Goal: Navigation & Orientation: Understand site structure

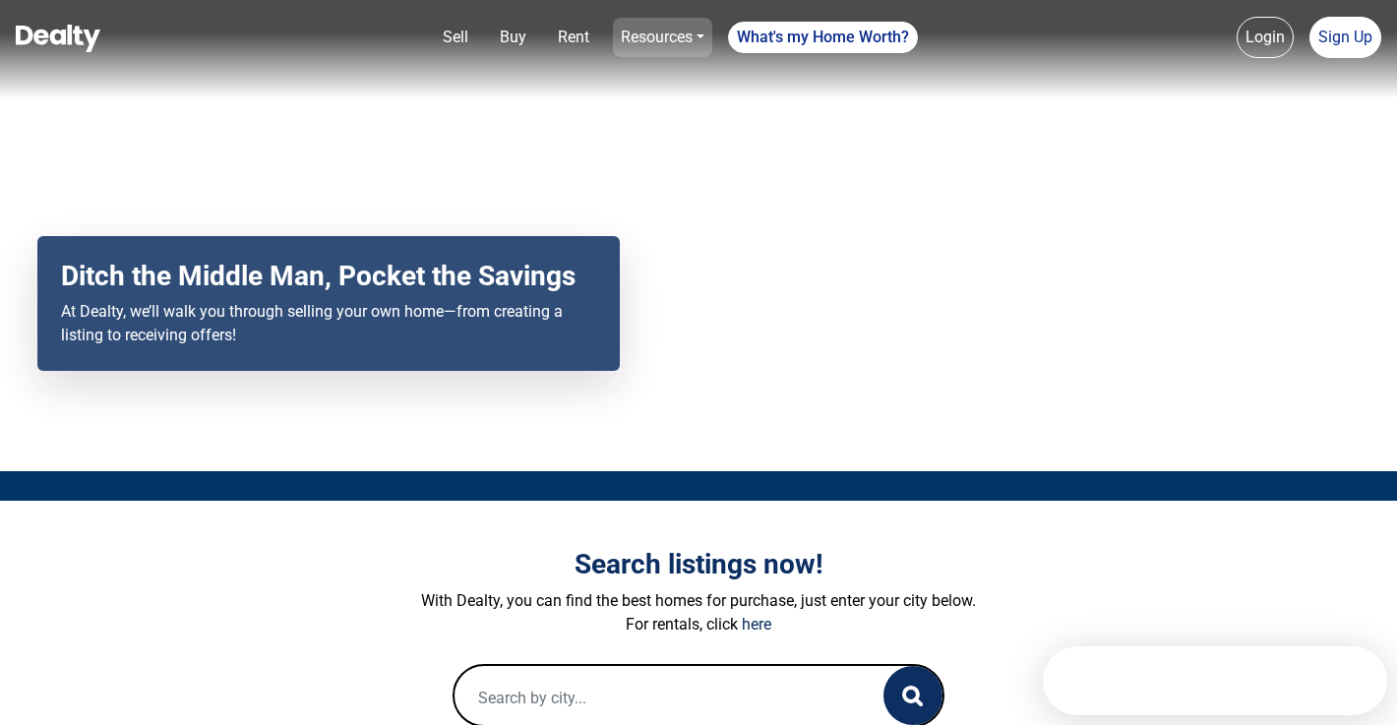
click at [664, 38] on link "Resources" at bounding box center [662, 37] width 99 height 39
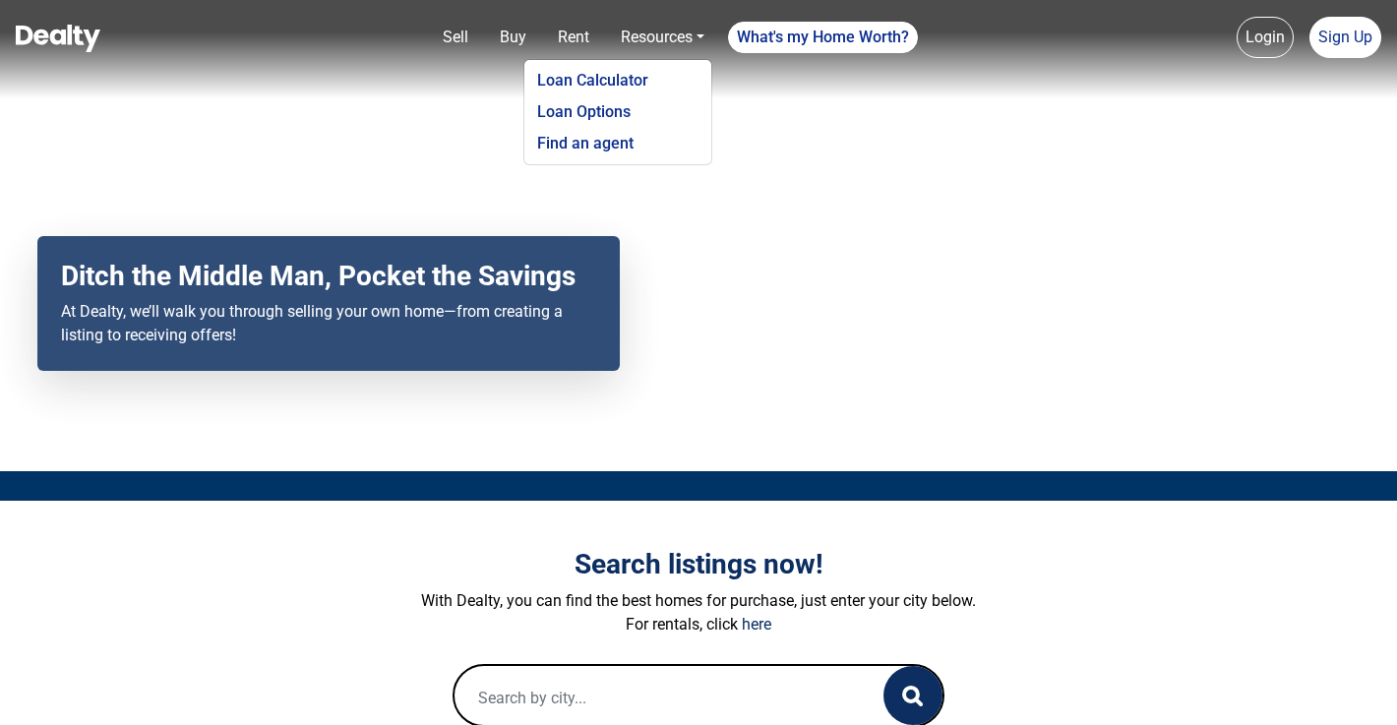
click at [361, 59] on nav "Sell Buy Rent Resources Loan Calculator Loan Options Find an agent What's my Ho…" at bounding box center [698, 49] width 1397 height 98
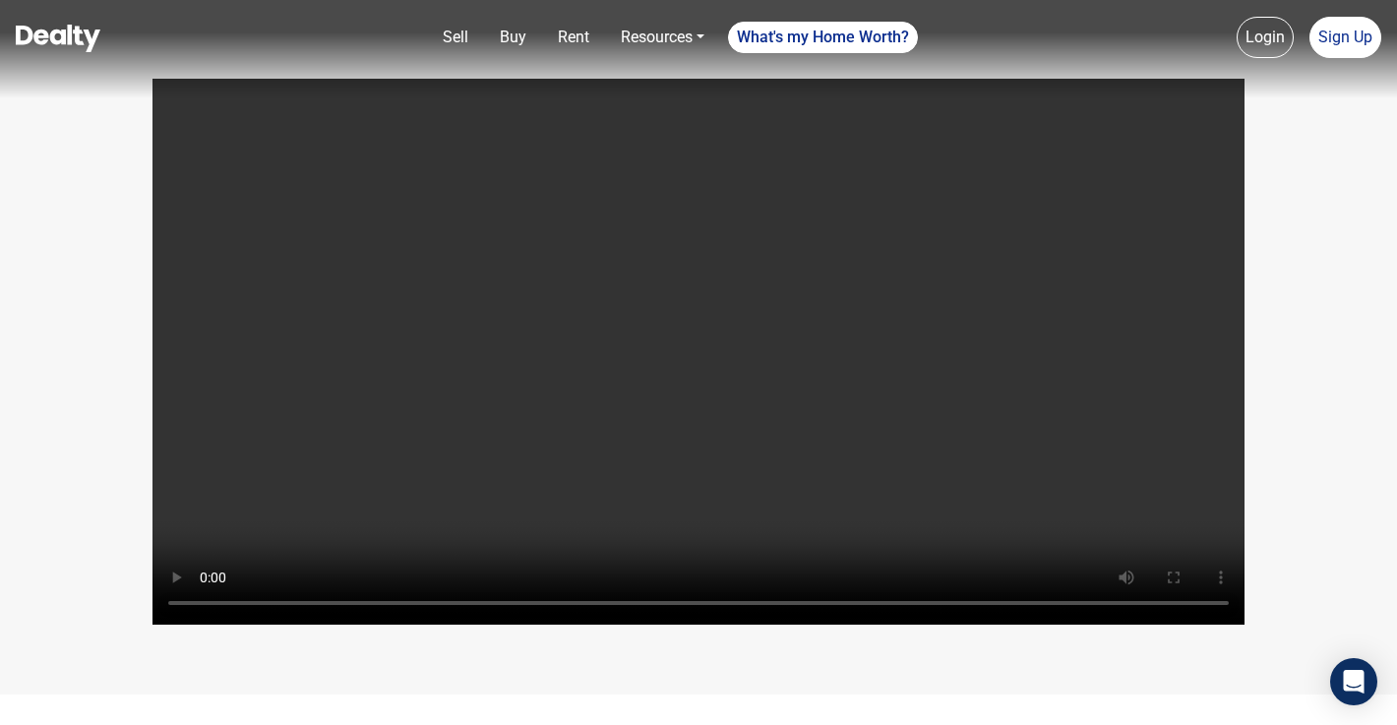
scroll to position [4036, 0]
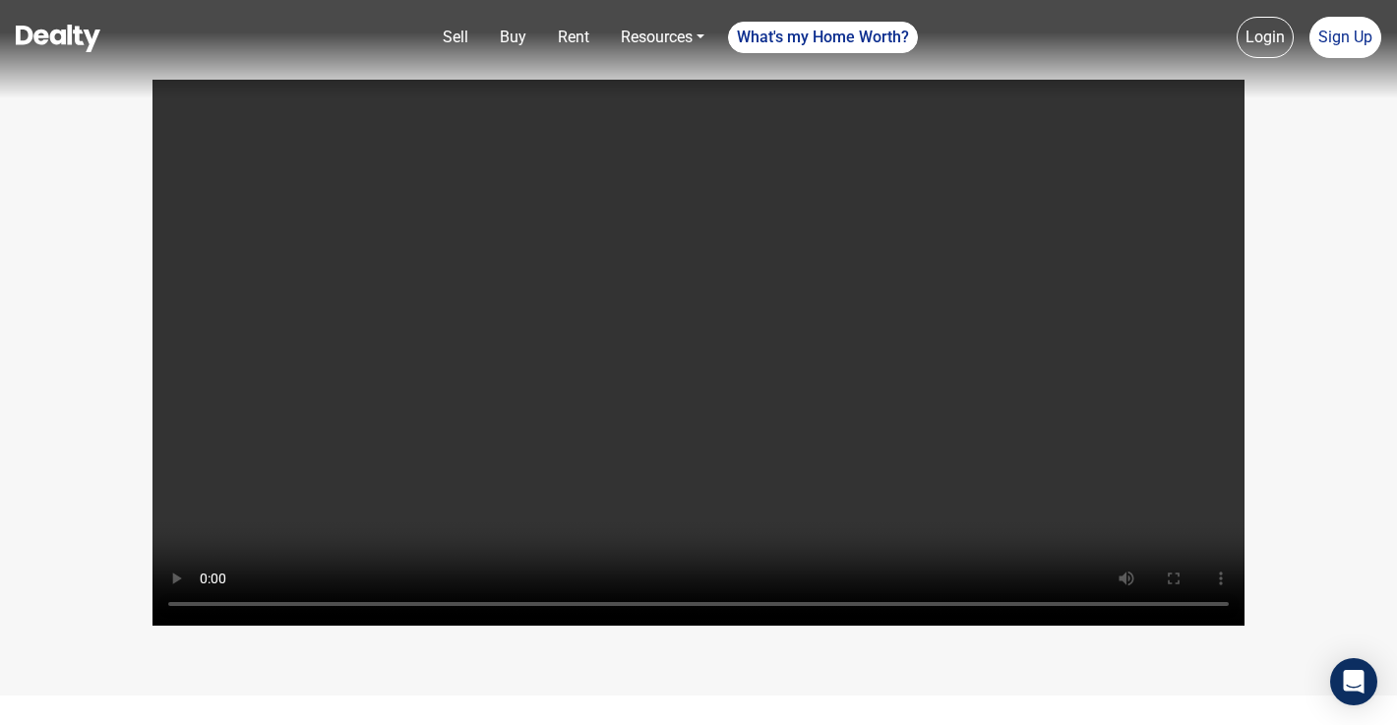
click at [59, 632] on div "Your browser does not support the video tag." at bounding box center [698, 332] width 1397 height 728
click at [718, 423] on video "Your browser does not support the video tag." at bounding box center [698, 353] width 1092 height 546
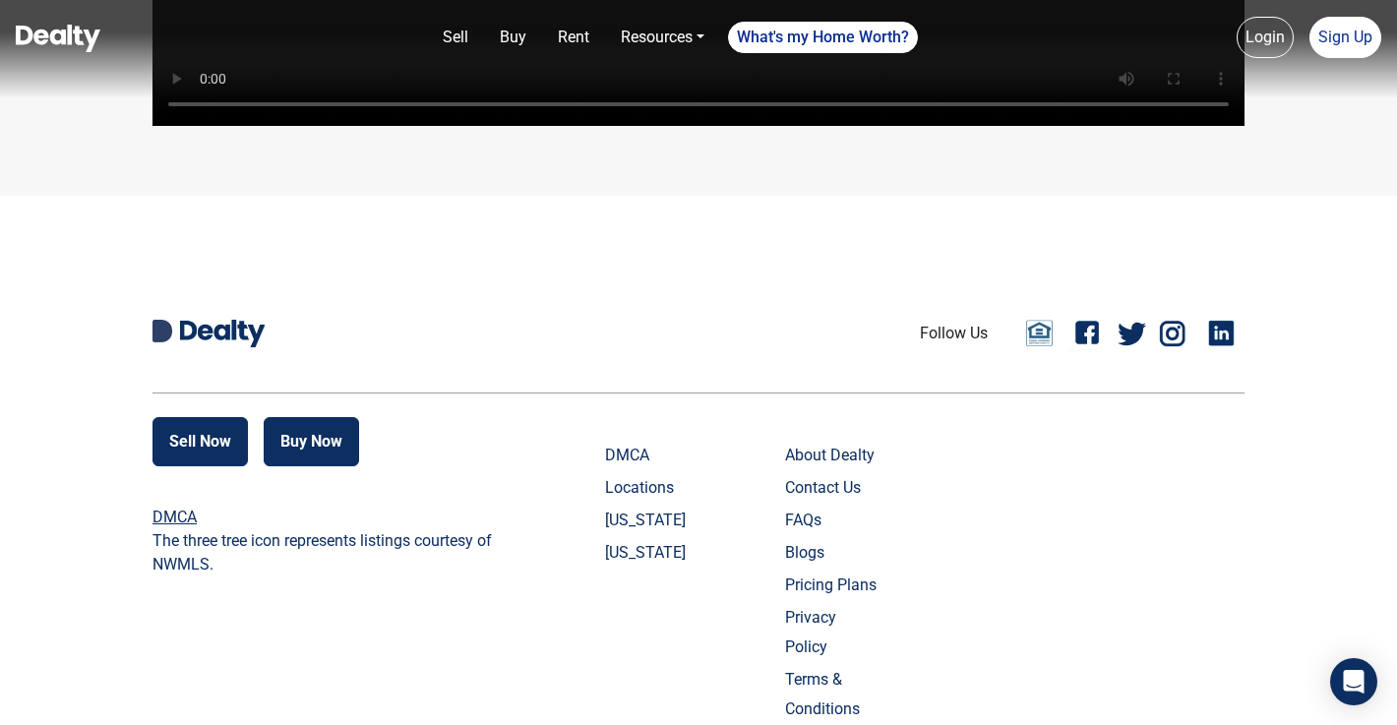
scroll to position [4311, 0]
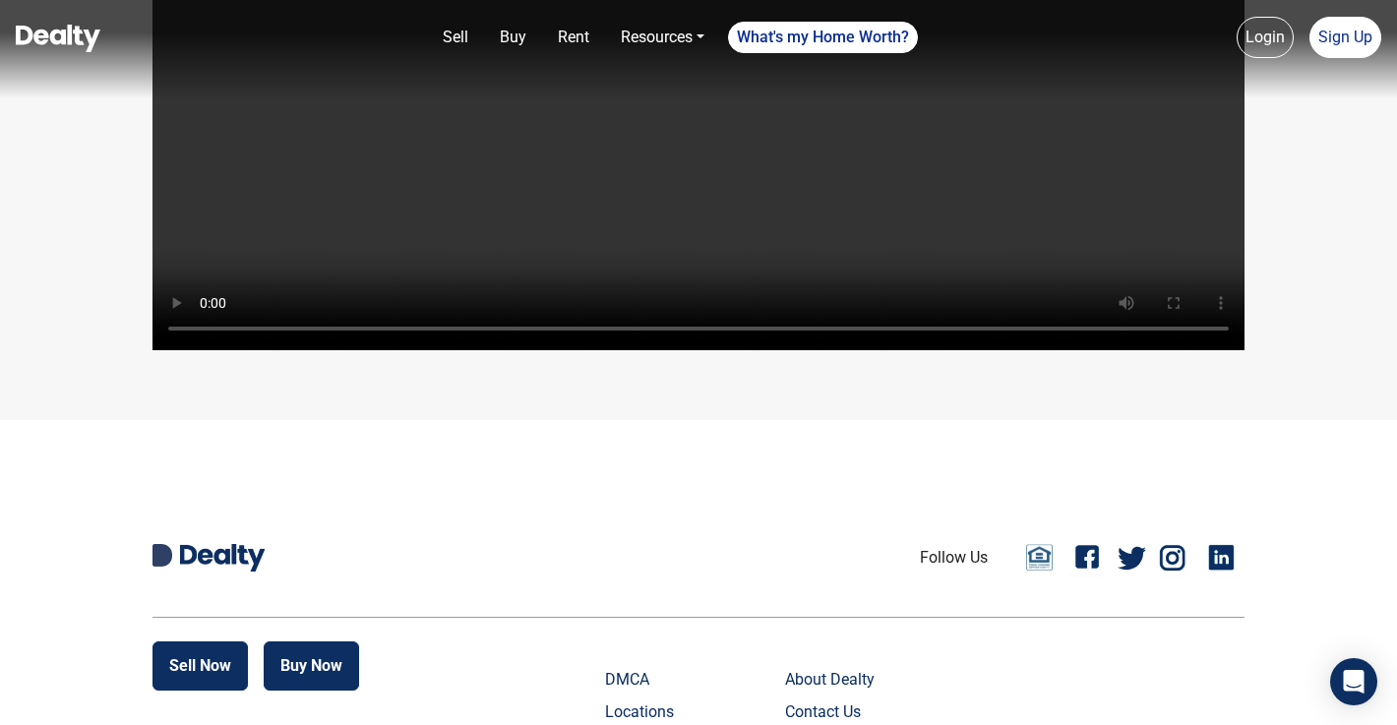
click at [515, 272] on video "Your browser does not support the video tag." at bounding box center [698, 77] width 1092 height 546
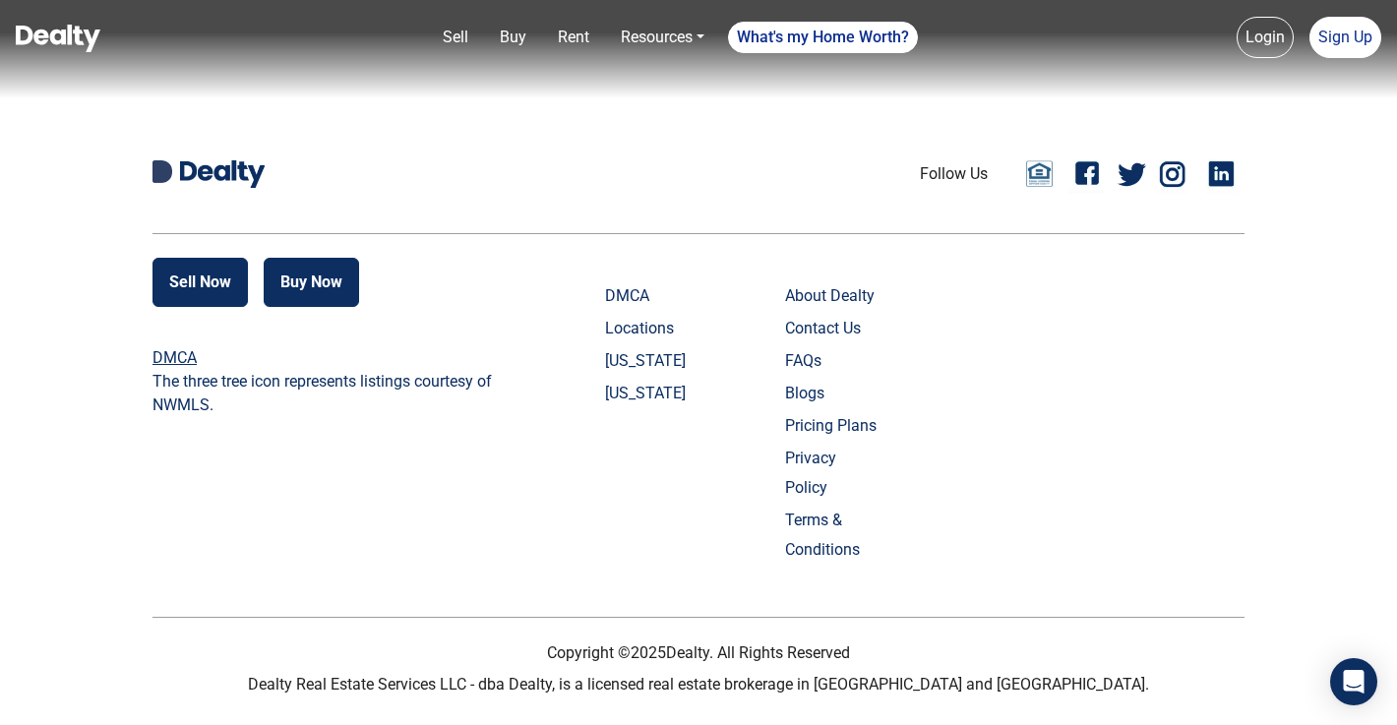
click at [861, 311] on link "About Dealty" at bounding box center [833, 296] width 97 height 30
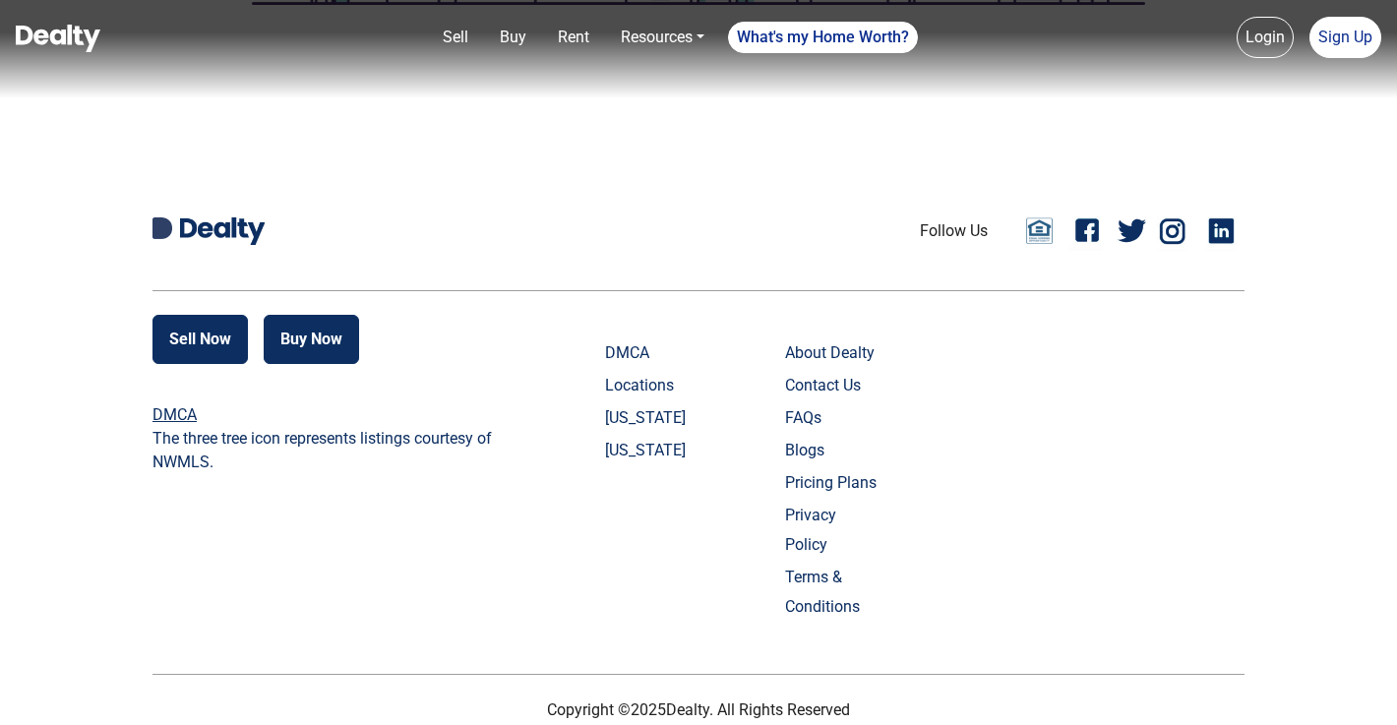
scroll to position [2071, 0]
click at [847, 497] on link "Pricing Plans" at bounding box center [833, 482] width 97 height 30
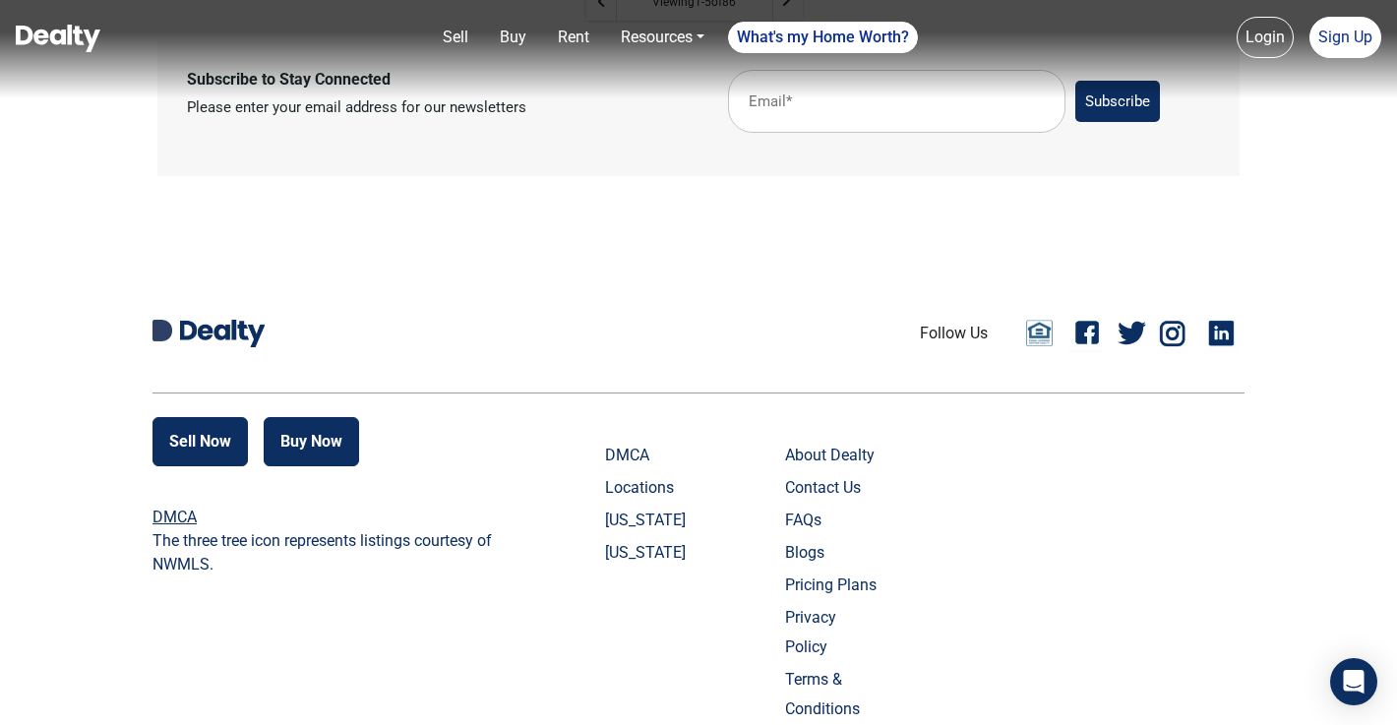
scroll to position [1659, 0]
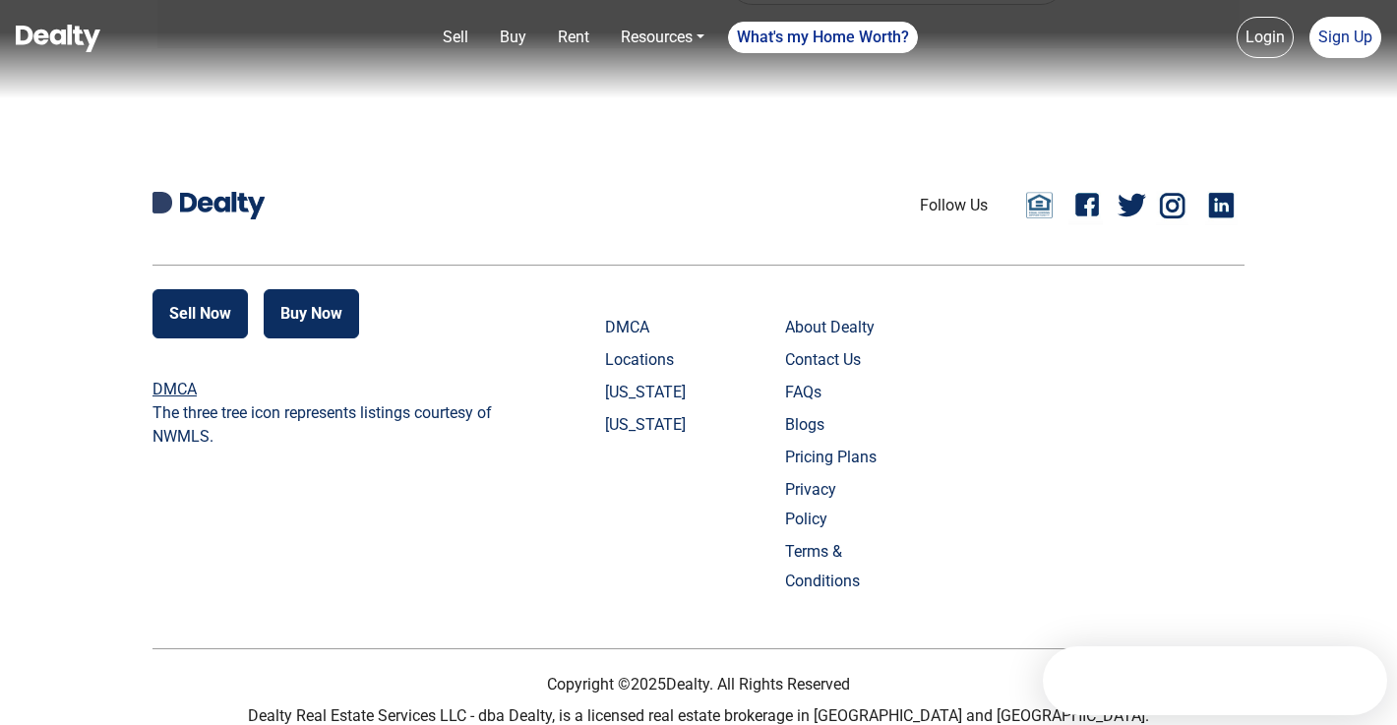
click at [647, 360] on link "Locations" at bounding box center [653, 360] width 97 height 30
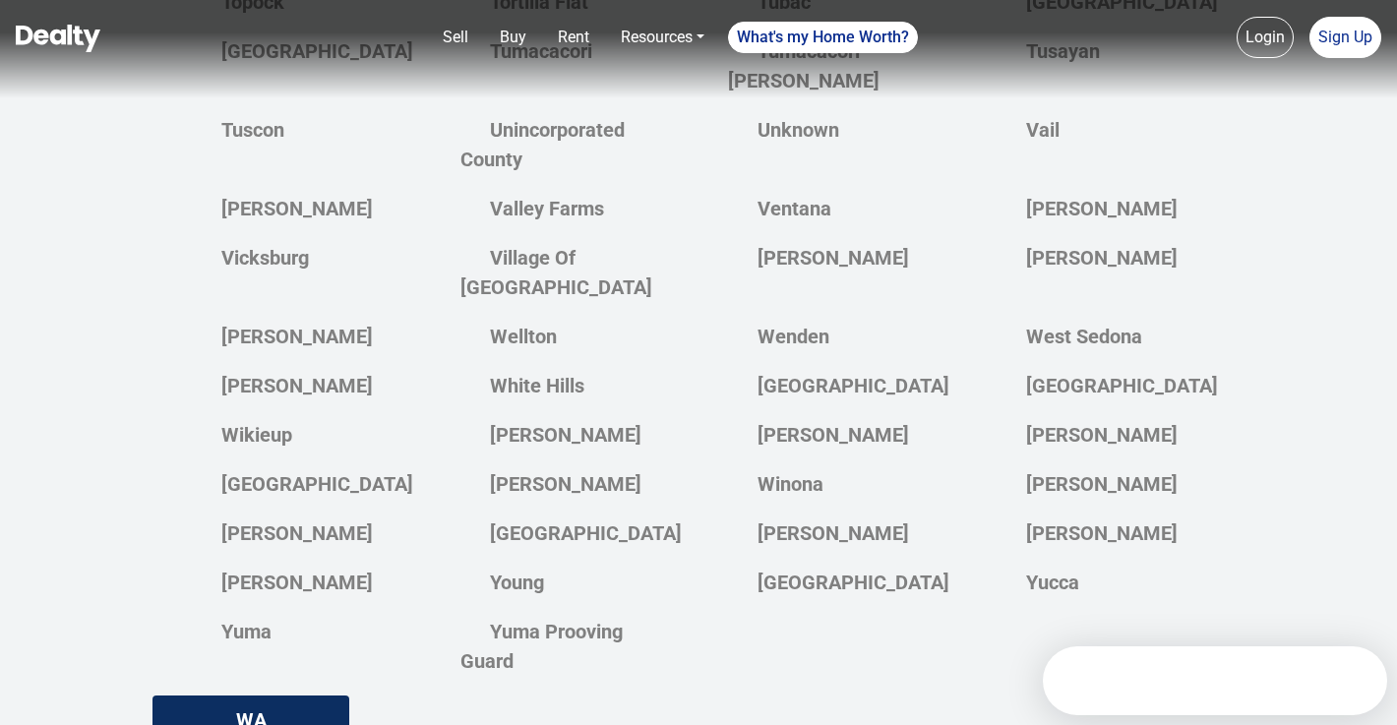
scroll to position [5006, 0]
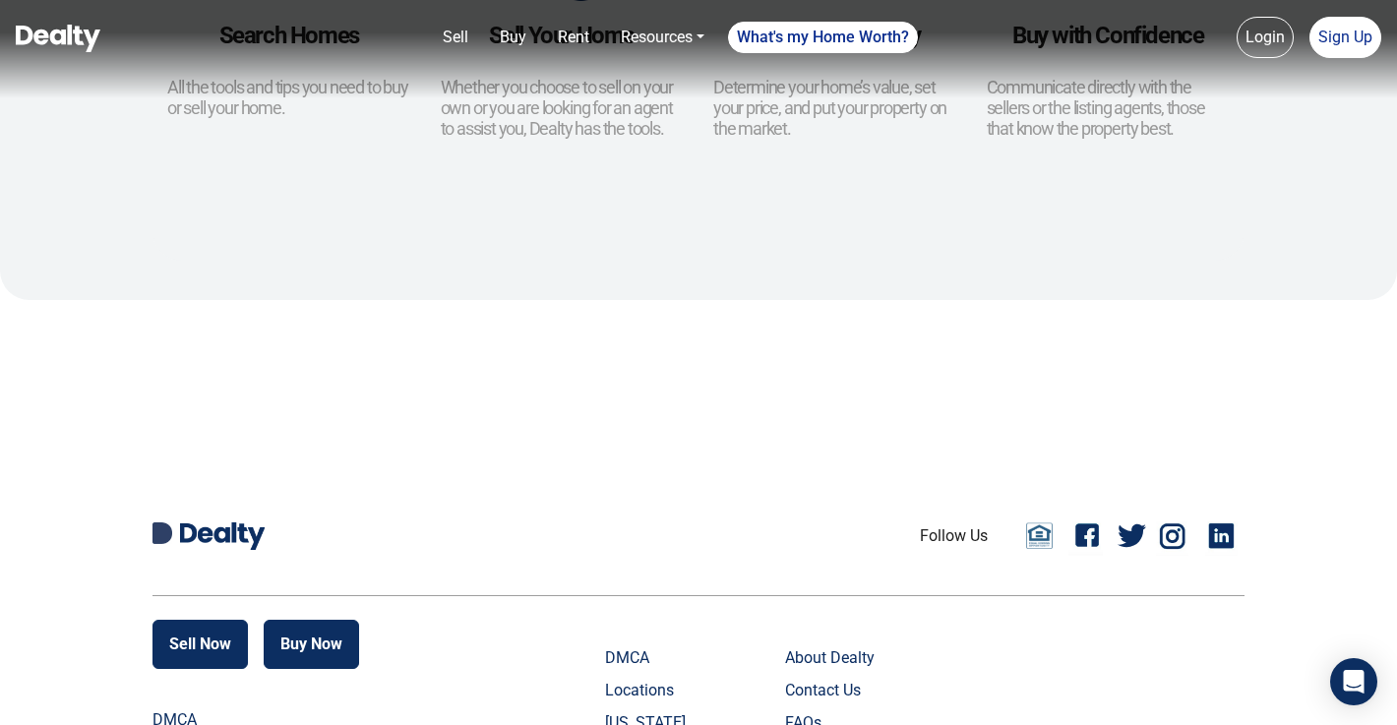
scroll to position [1268, 0]
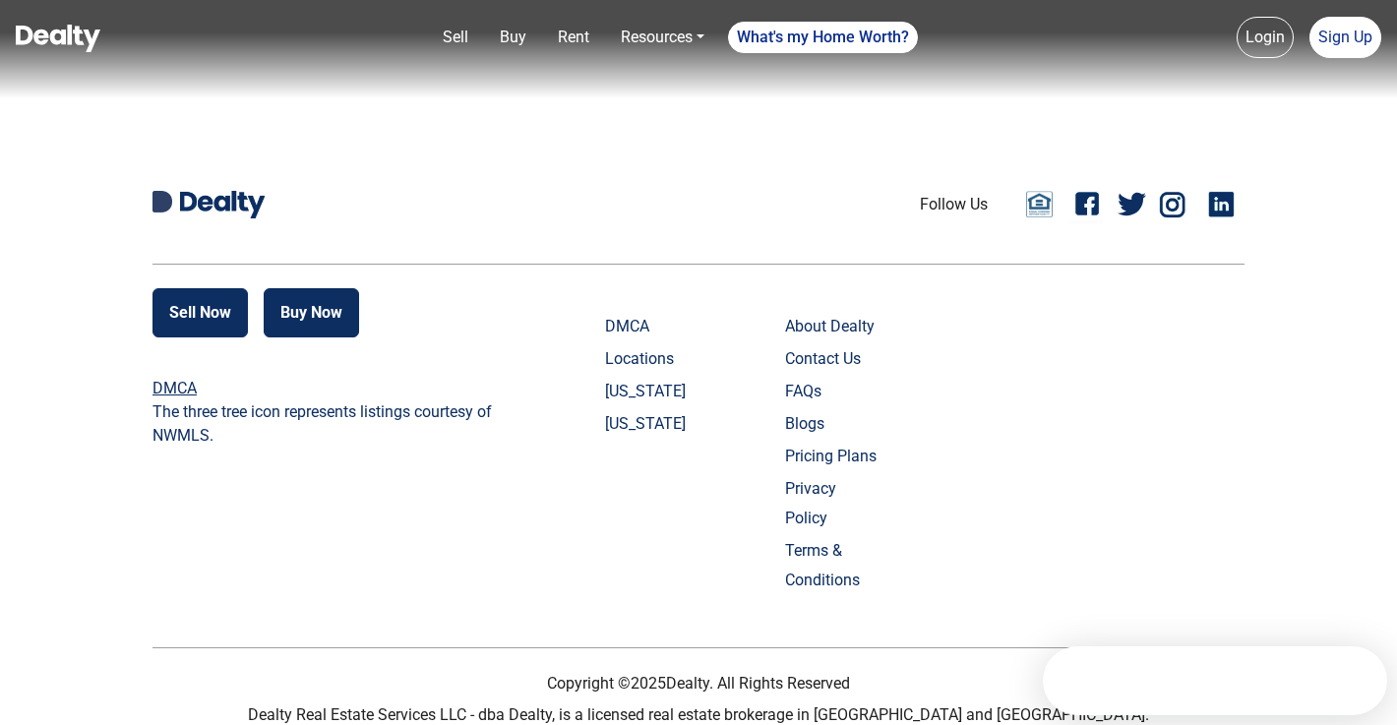
click at [646, 326] on link "DMCA" at bounding box center [653, 327] width 97 height 30
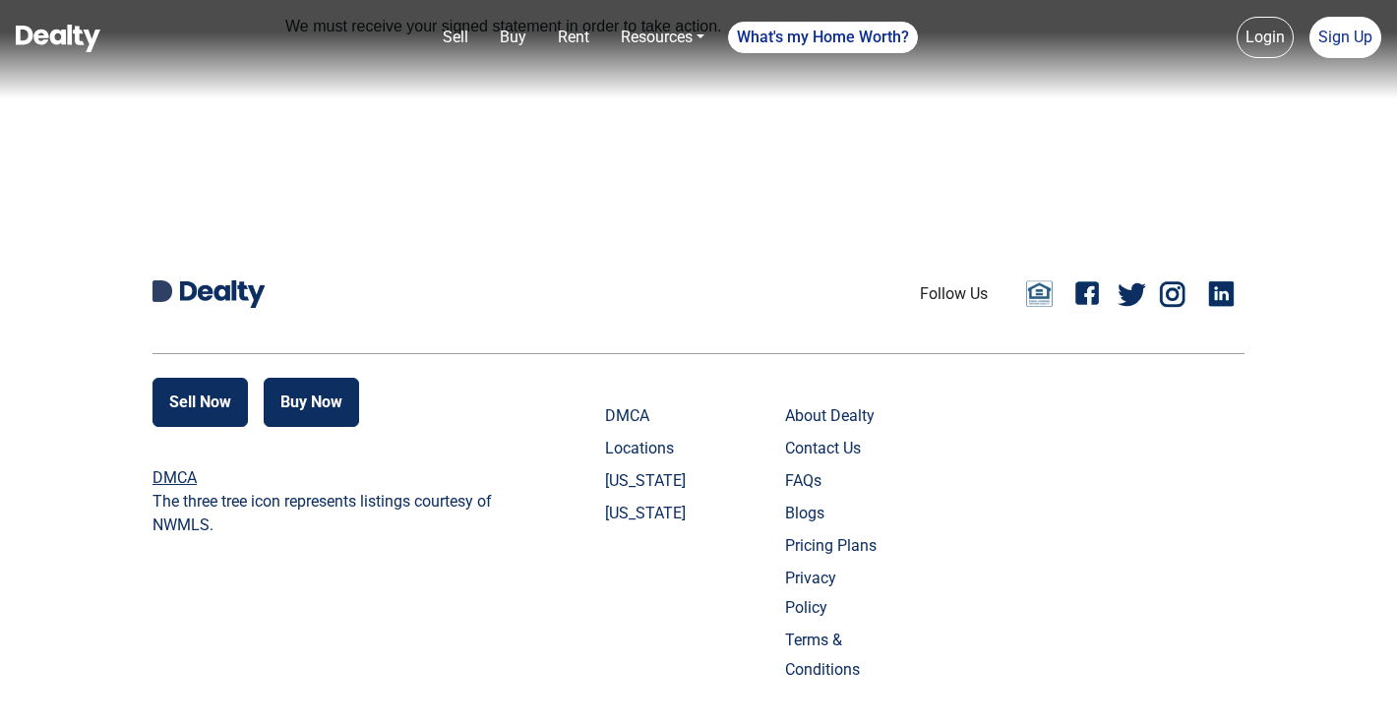
scroll to position [1039, 0]
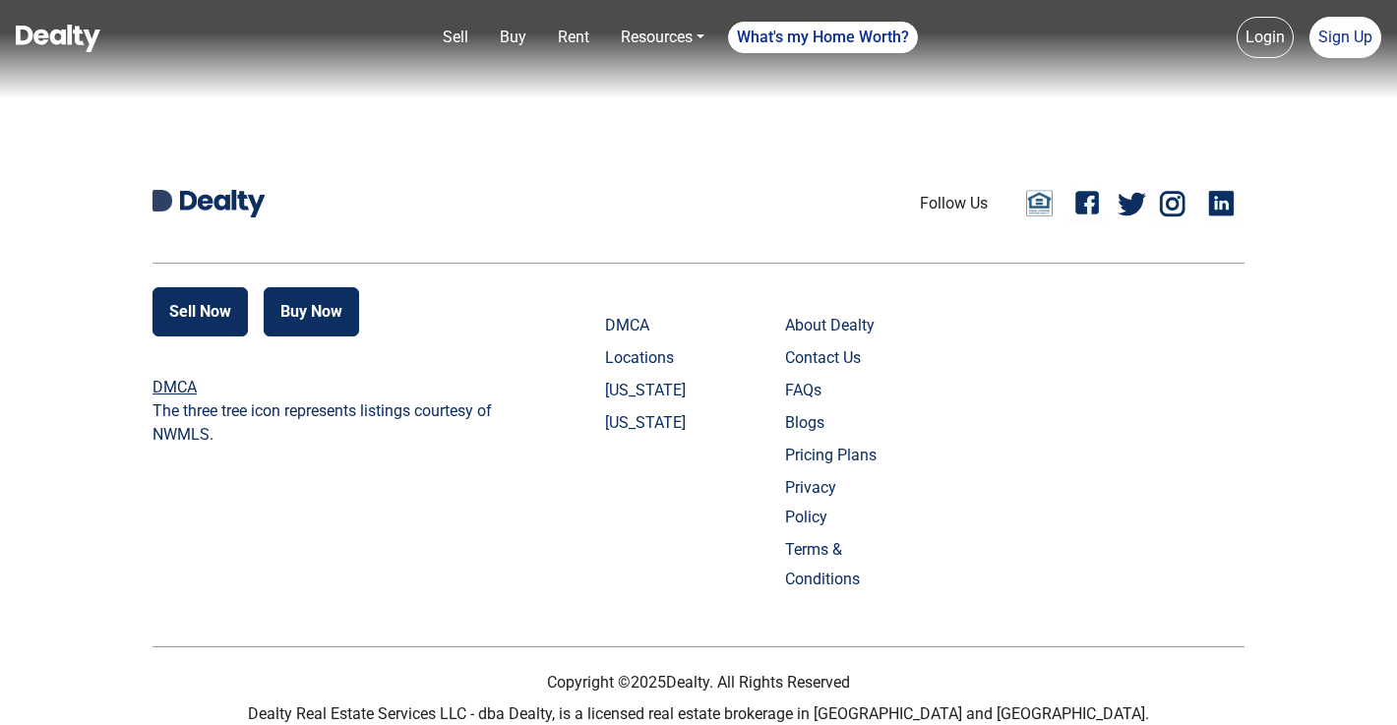
click at [648, 391] on link "[US_STATE]" at bounding box center [653, 391] width 97 height 30
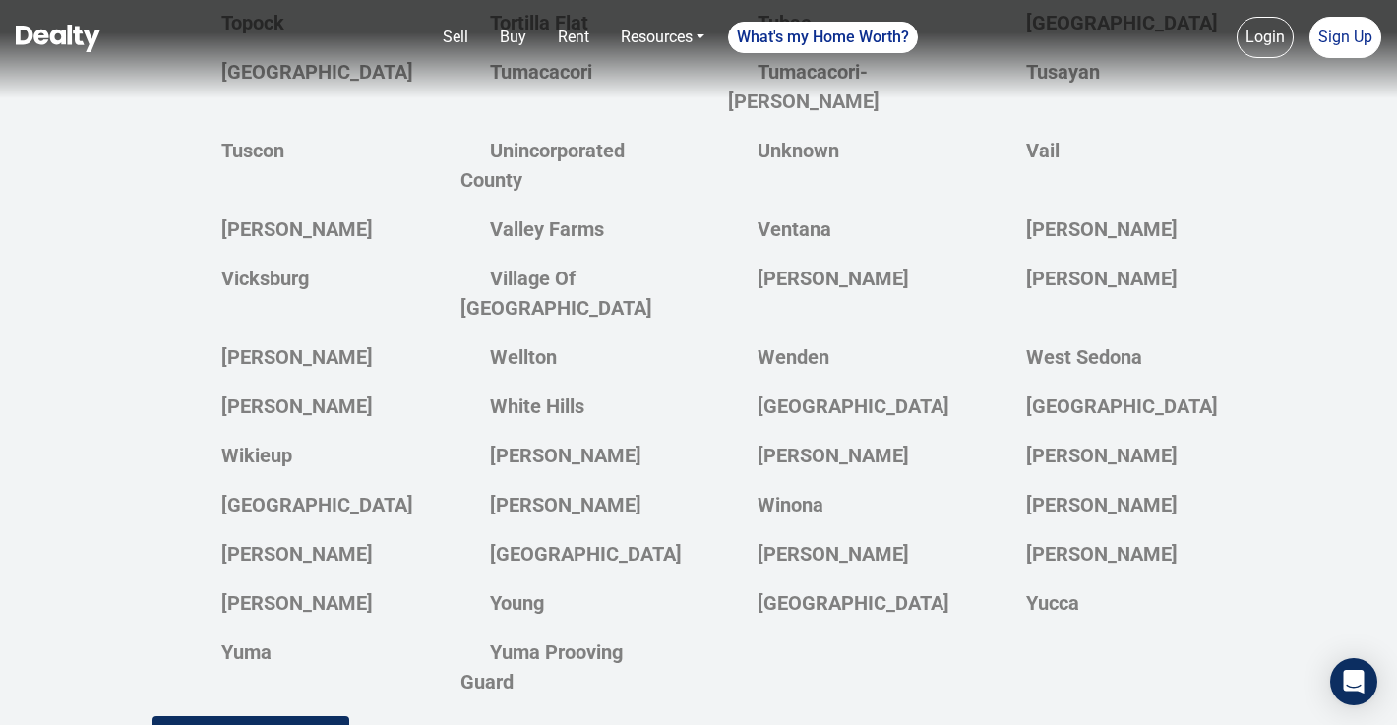
scroll to position [5332, 0]
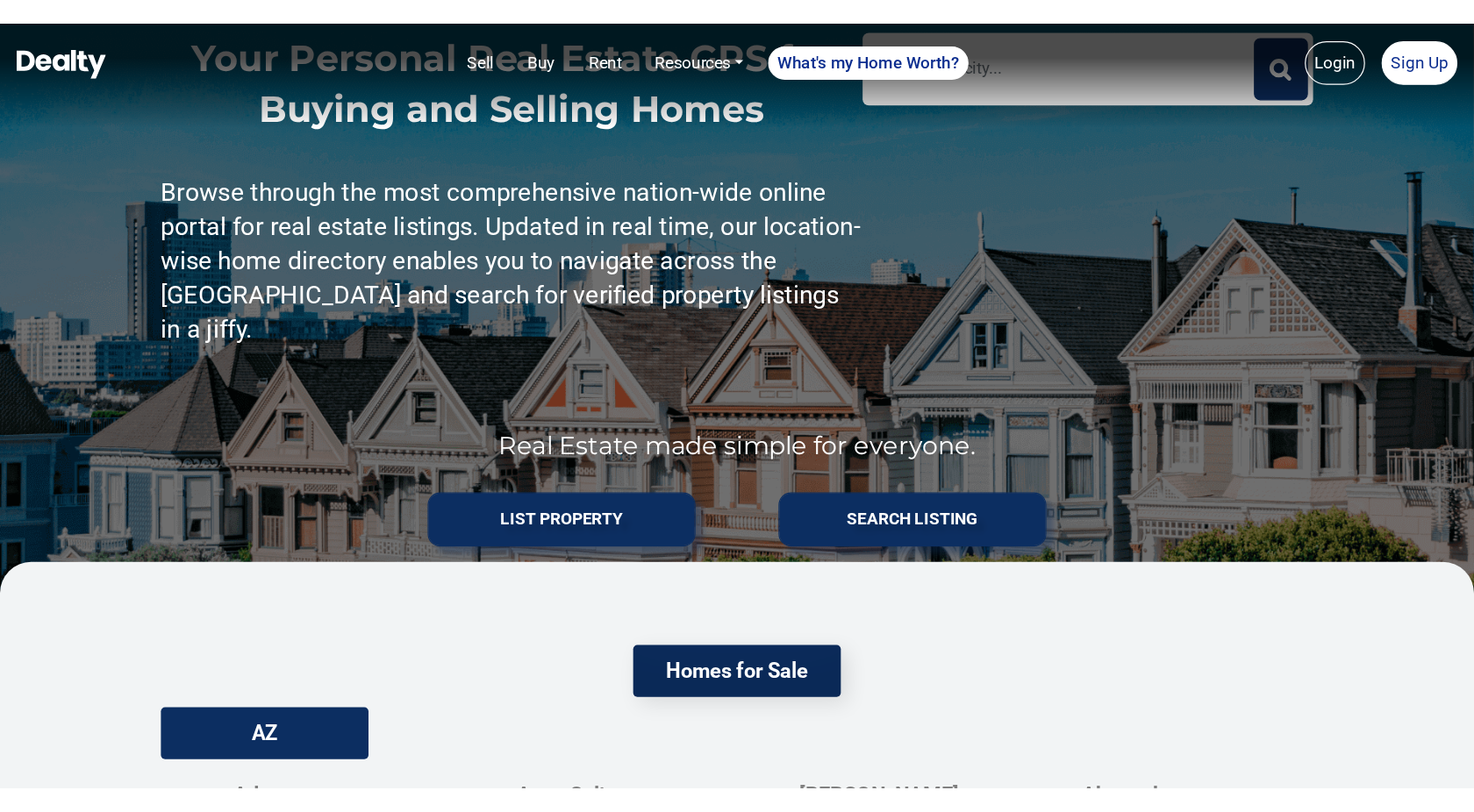
scroll to position [0, 0]
